Goal: Task Accomplishment & Management: Use online tool/utility

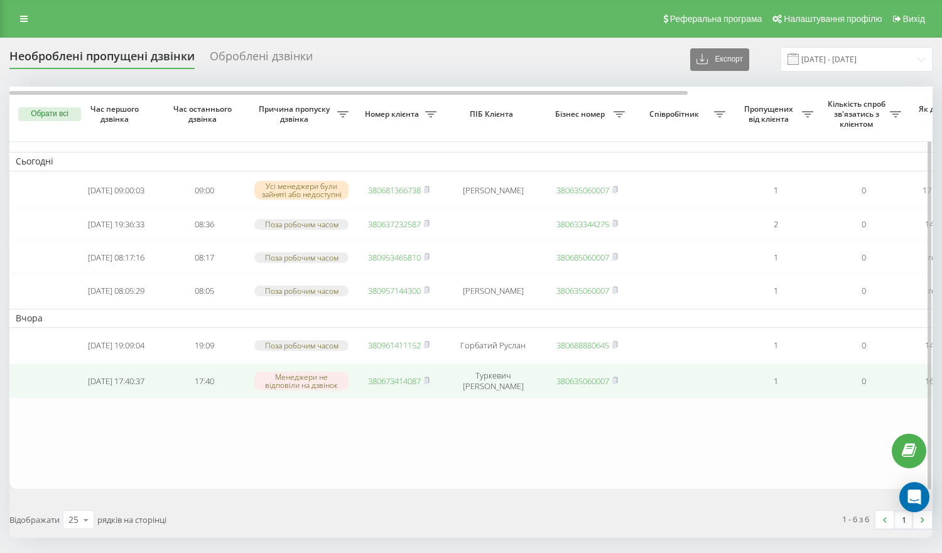
click at [396, 387] on link "380673414087" at bounding box center [394, 380] width 53 height 11
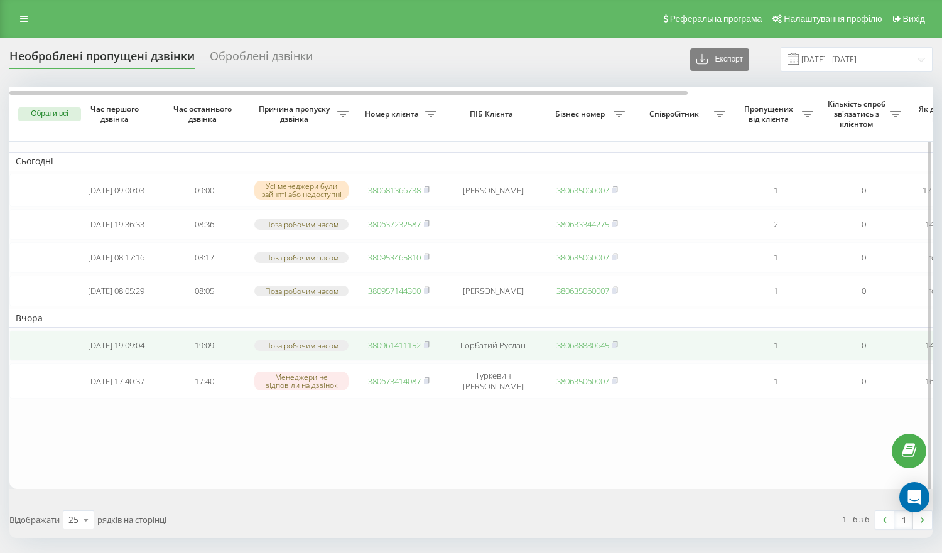
click at [397, 351] on link "380961411152" at bounding box center [394, 345] width 53 height 11
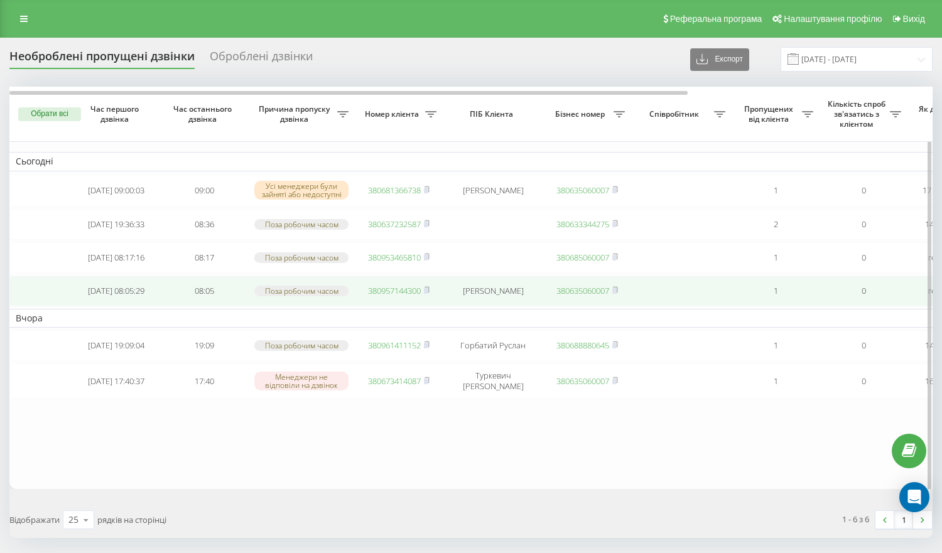
click at [397, 296] on link "380957144300" at bounding box center [394, 290] width 53 height 11
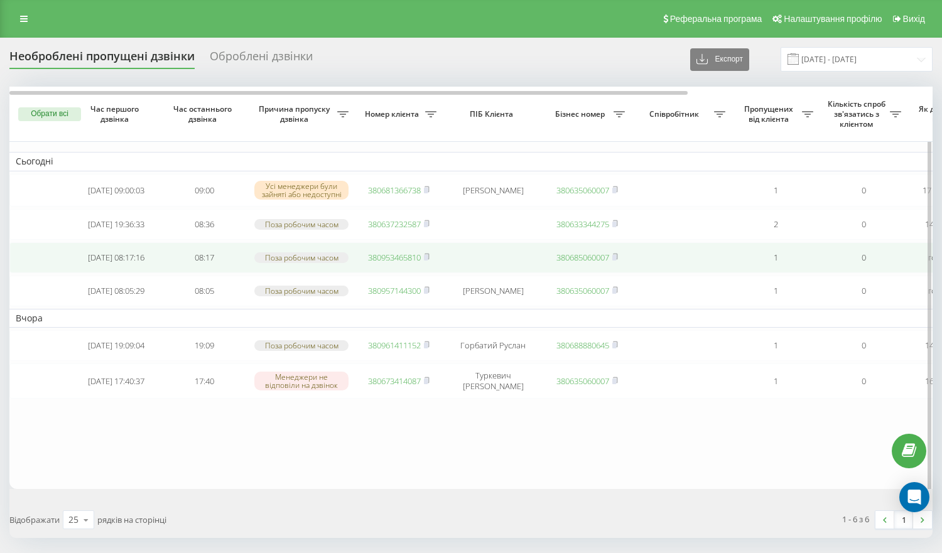
click at [375, 263] on link "380953465810" at bounding box center [394, 257] width 53 height 11
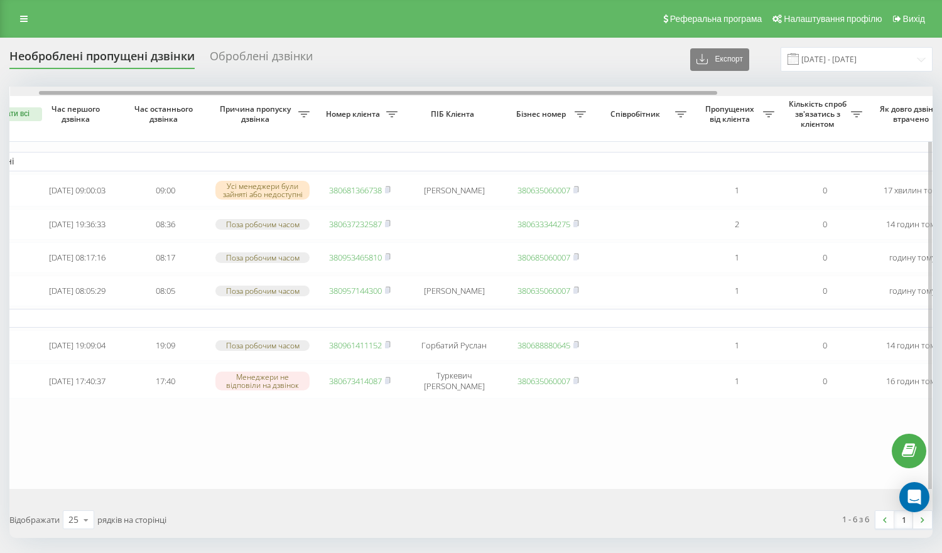
scroll to position [0, 46]
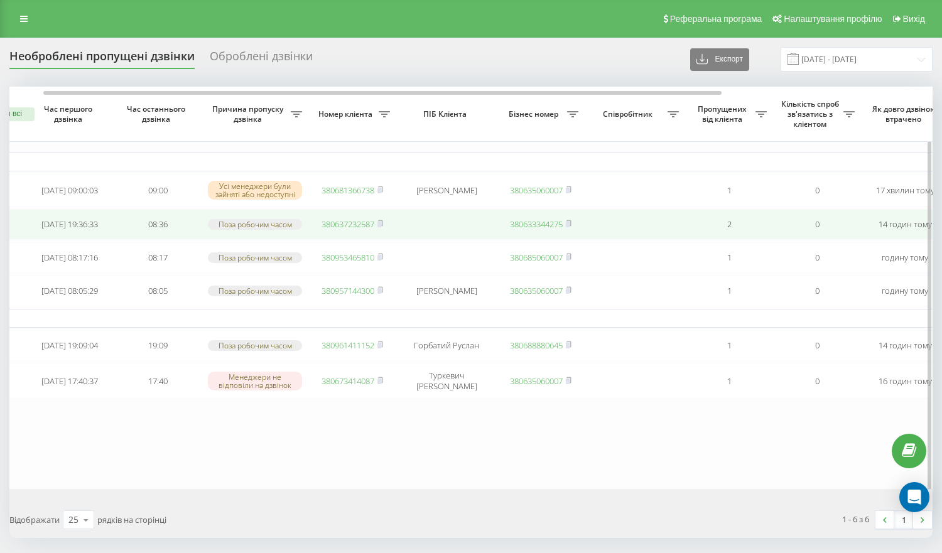
click at [345, 229] on link "380637232587" at bounding box center [347, 223] width 53 height 11
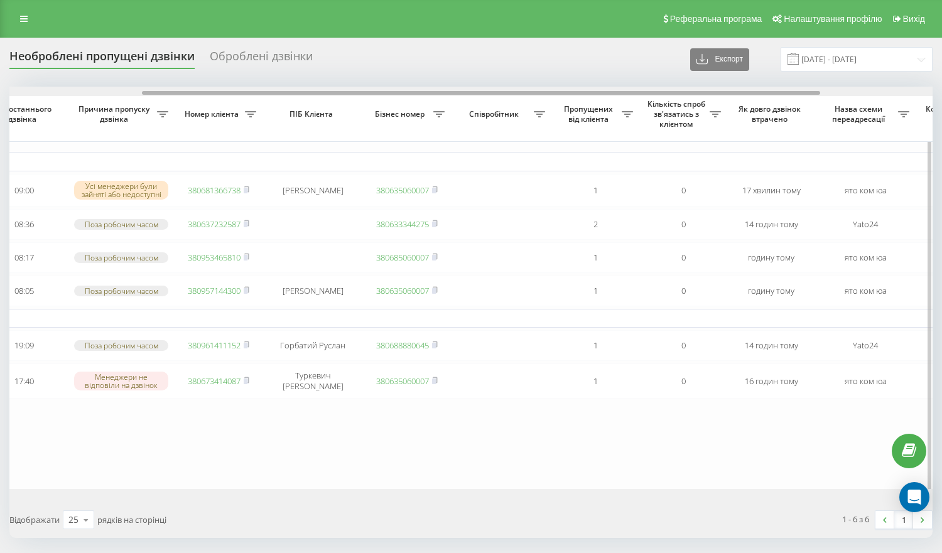
scroll to position [0, 188]
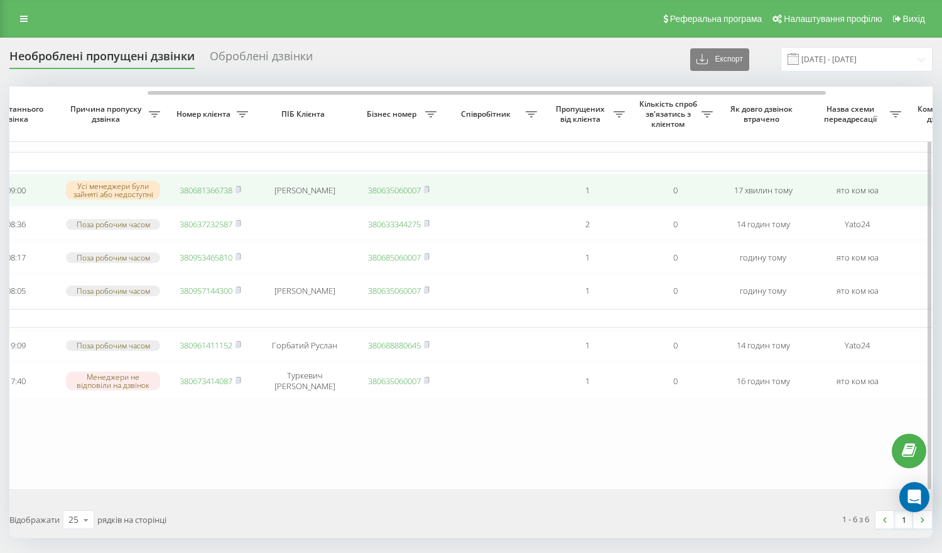
click at [221, 191] on link "380681366738" at bounding box center [206, 190] width 53 height 11
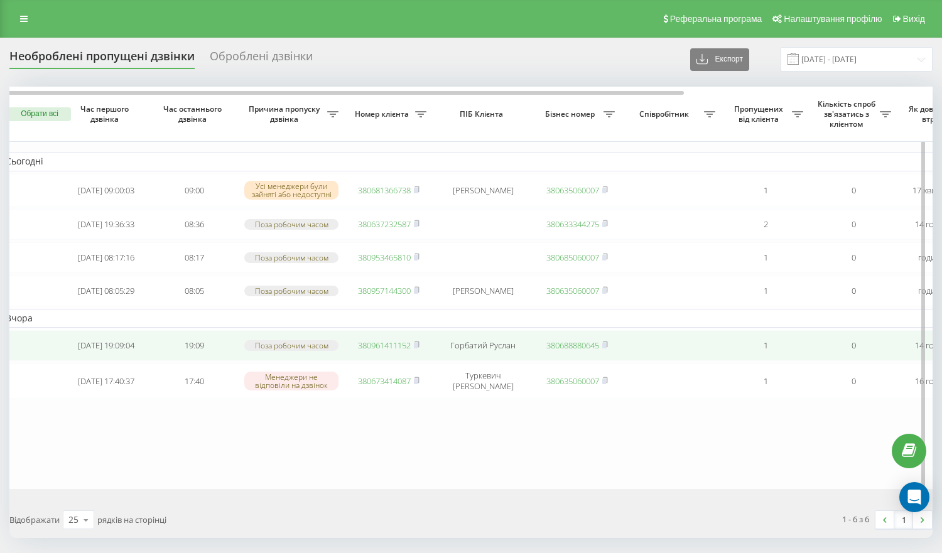
scroll to position [0, 4]
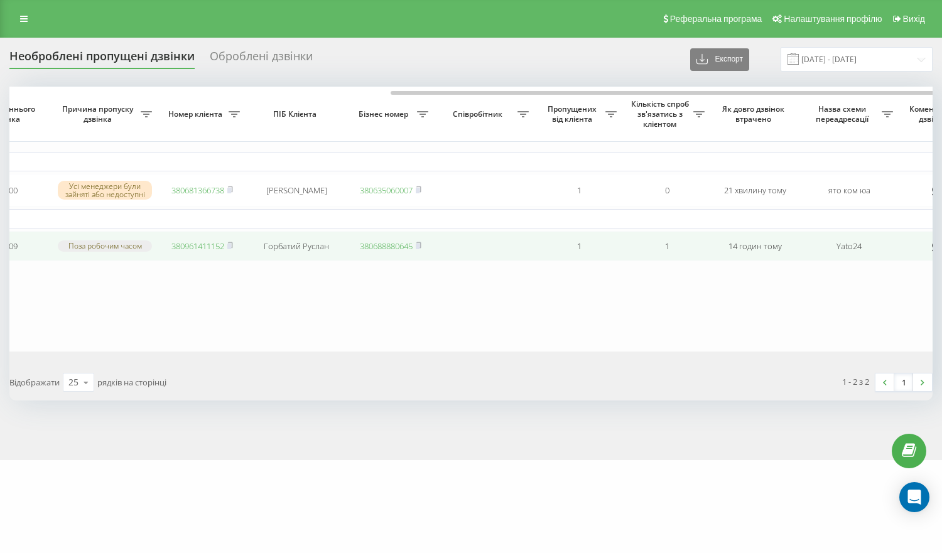
scroll to position [0, 333]
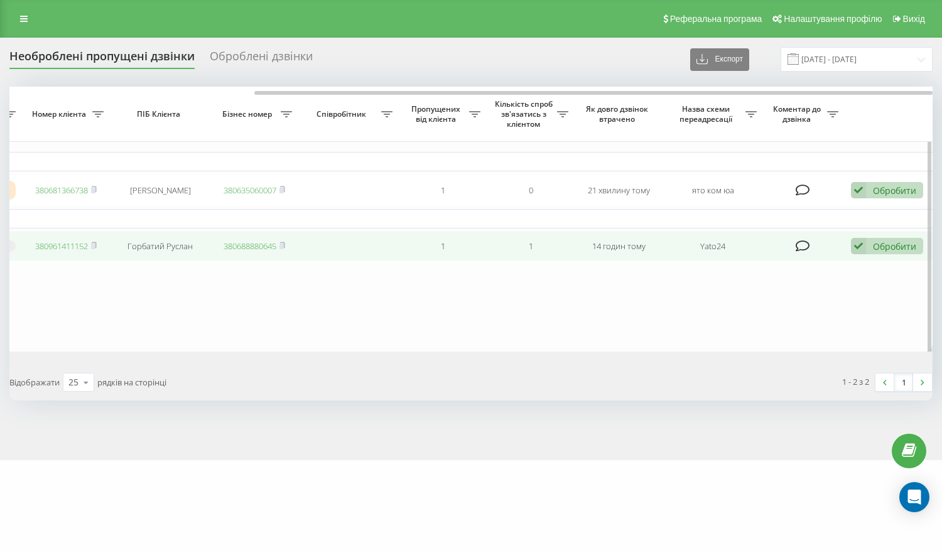
click at [861, 250] on icon at bounding box center [858, 246] width 15 height 17
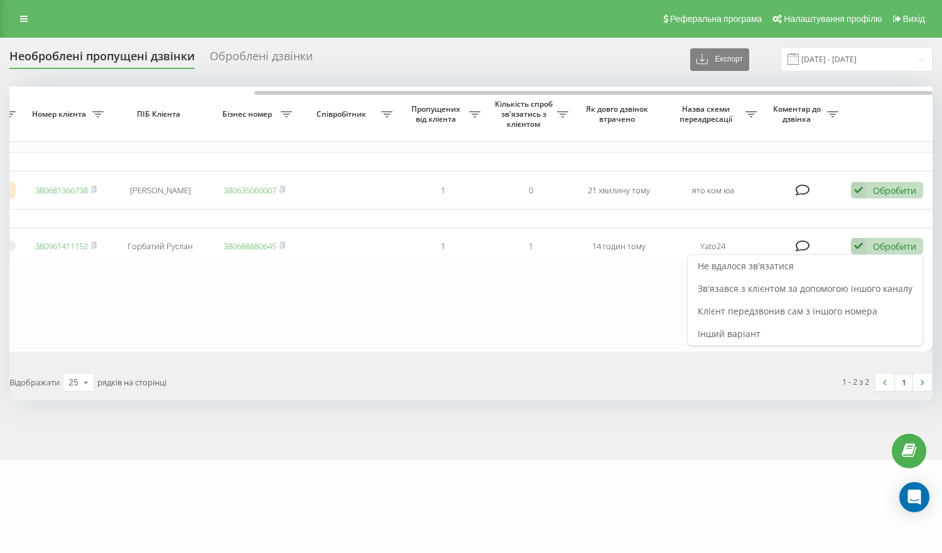
click at [824, 270] on div "Не вдалося зв'язатися" at bounding box center [804, 266] width 235 height 23
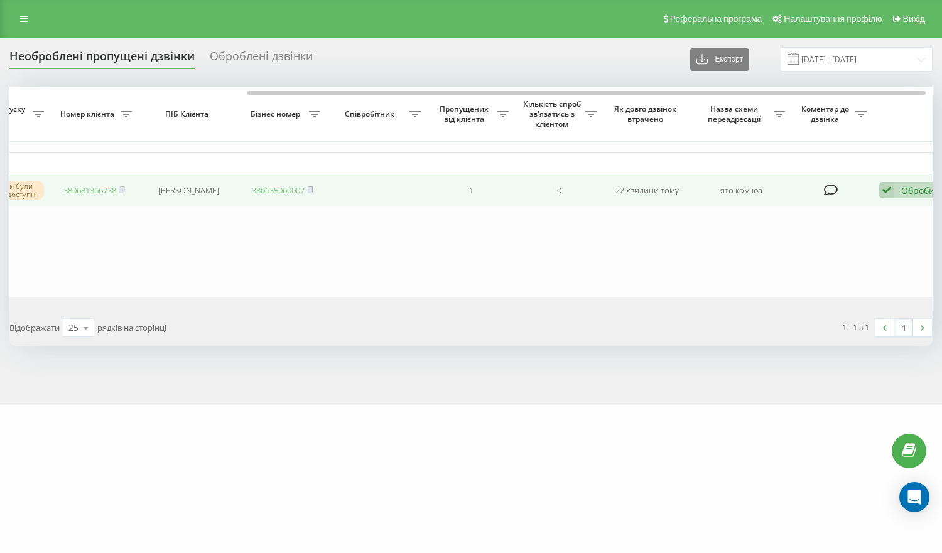
scroll to position [0, 315]
